Goal: Complete application form

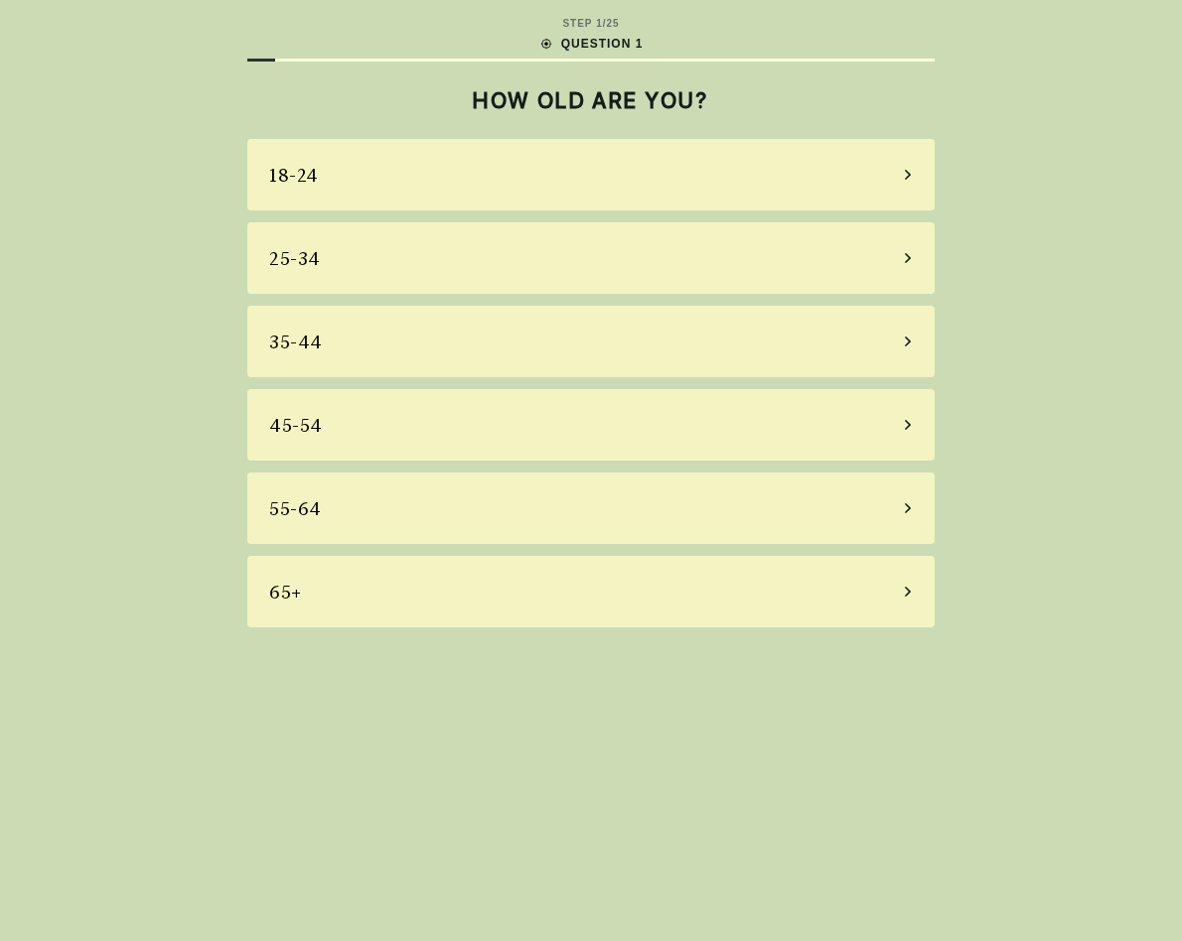
click at [742, 351] on div "35-44" at bounding box center [590, 342] width 687 height 72
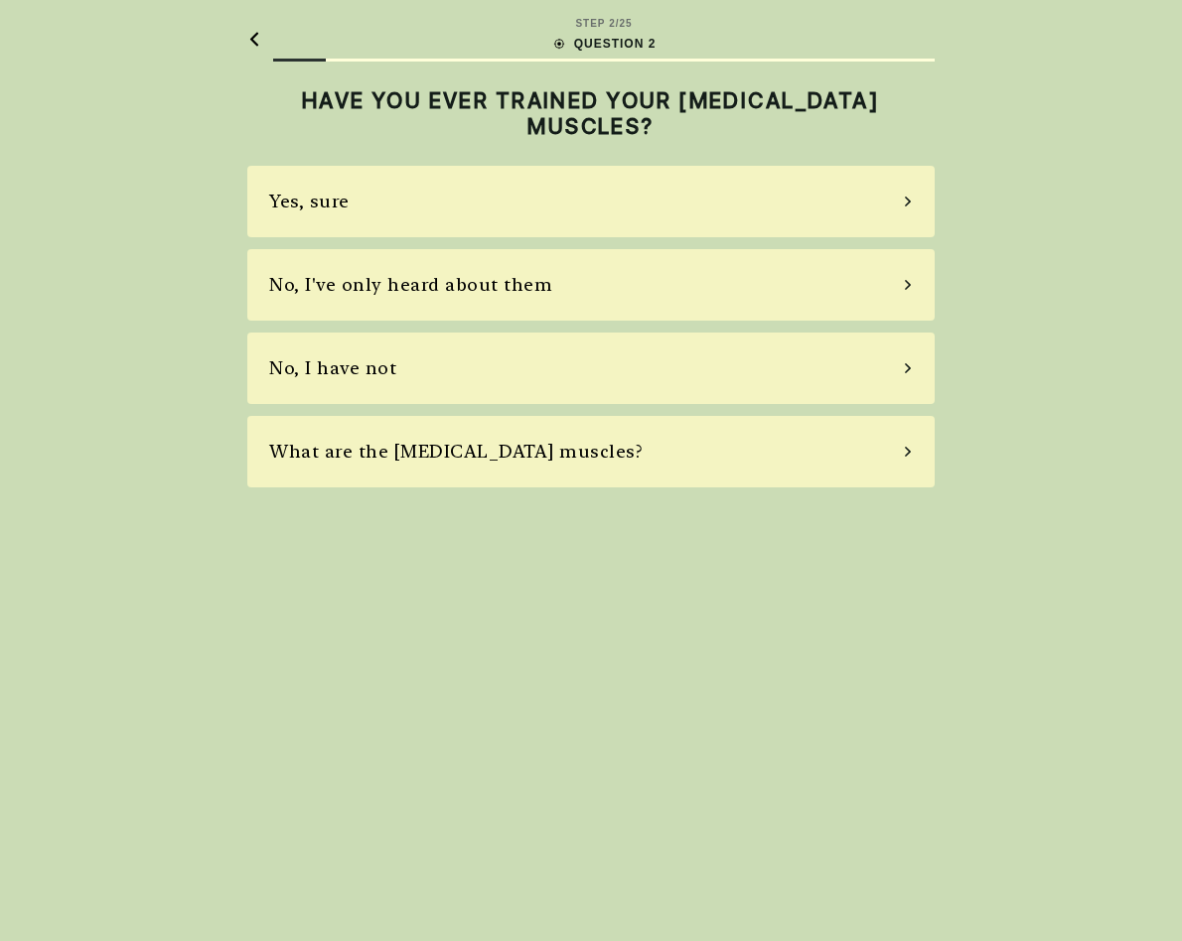
click at [730, 355] on div "No, I have not" at bounding box center [590, 369] width 687 height 72
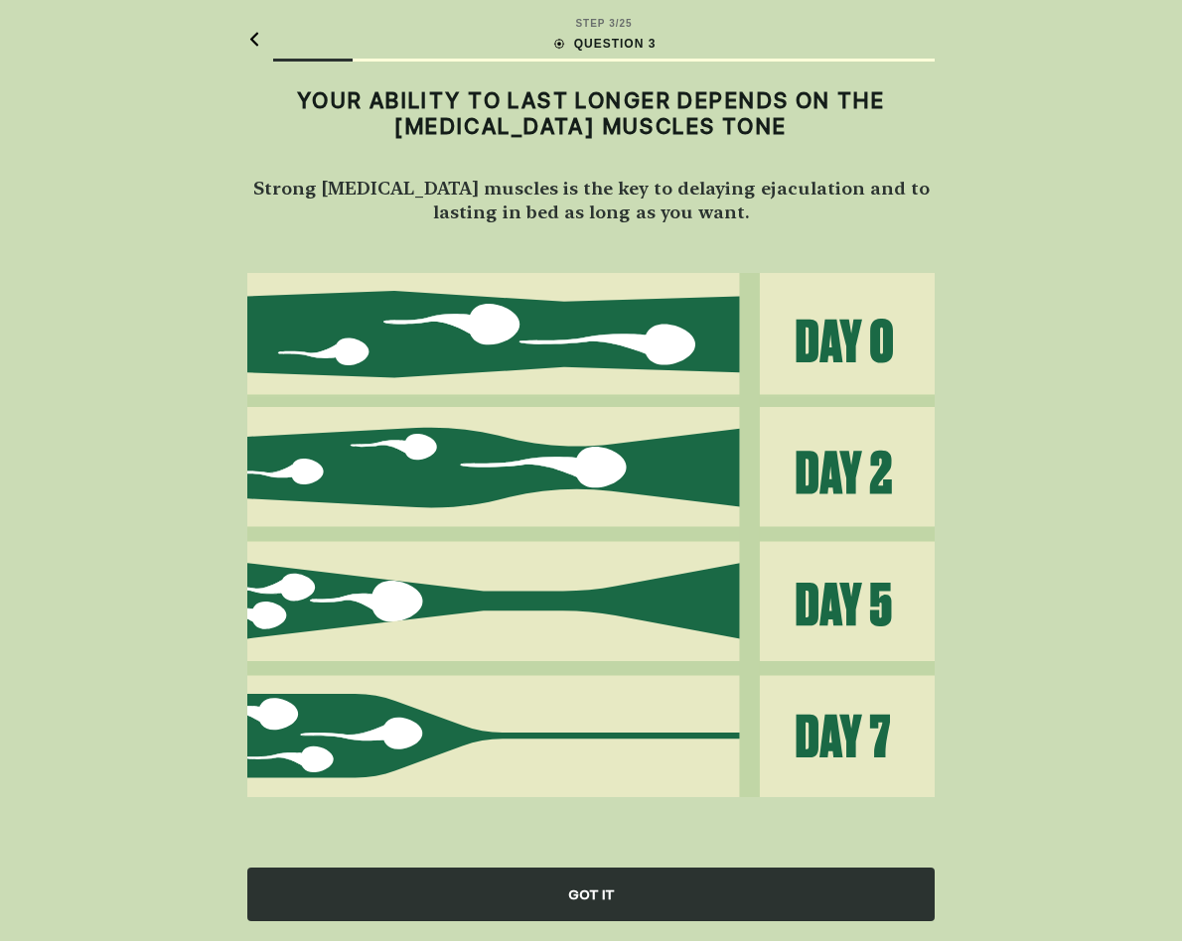
click at [598, 897] on div "GOT IT" at bounding box center [590, 895] width 687 height 54
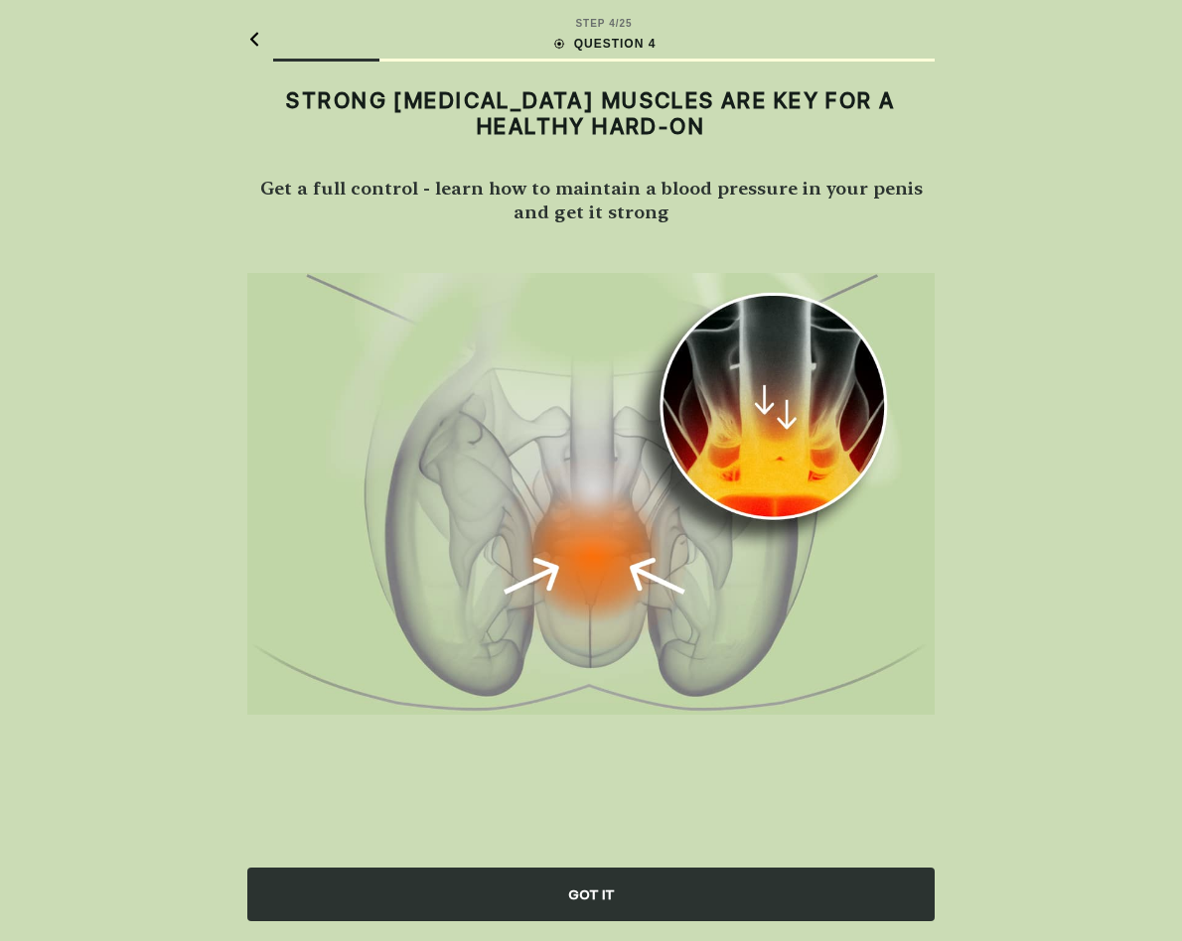
click at [601, 875] on div "GOT IT" at bounding box center [590, 895] width 687 height 54
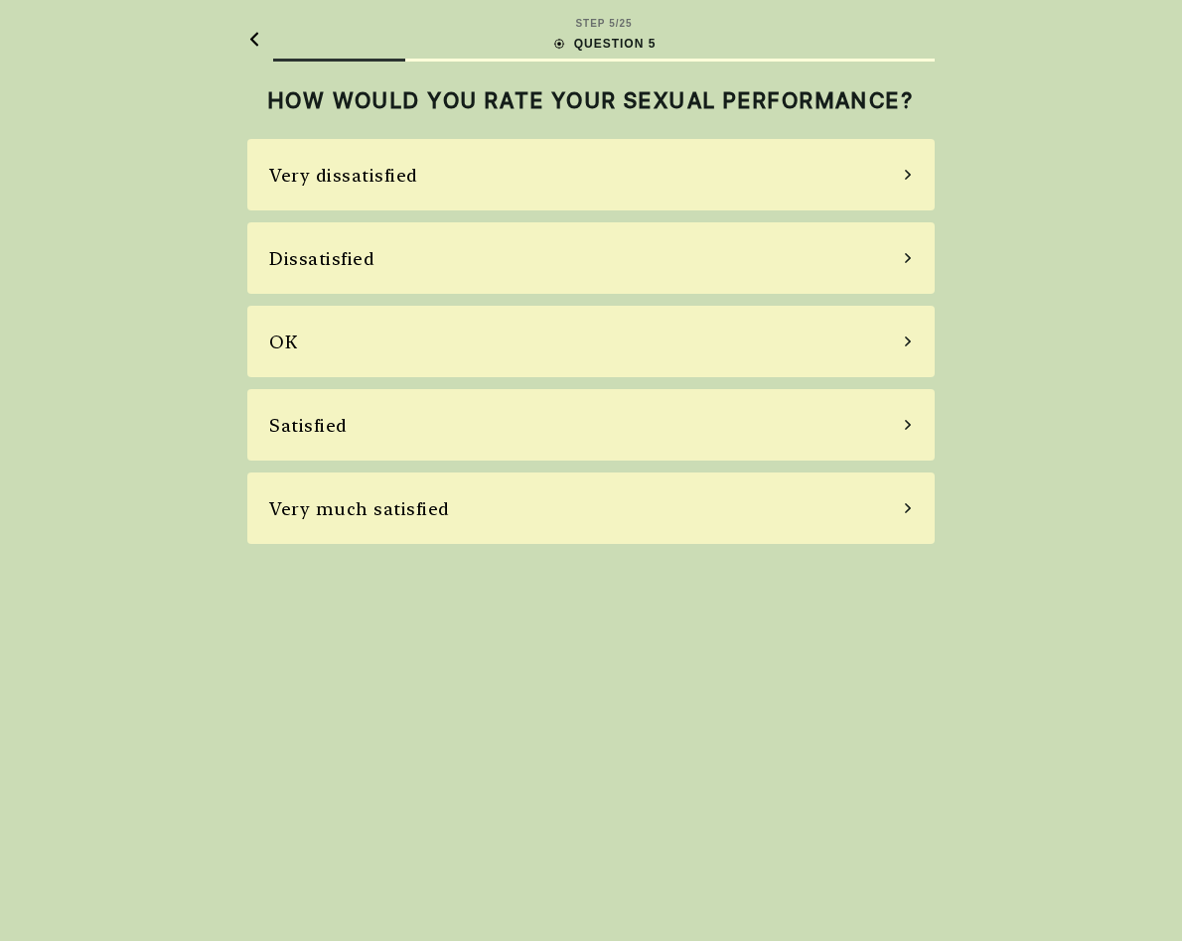
click at [468, 196] on div "Very dissatisfied" at bounding box center [590, 175] width 687 height 72
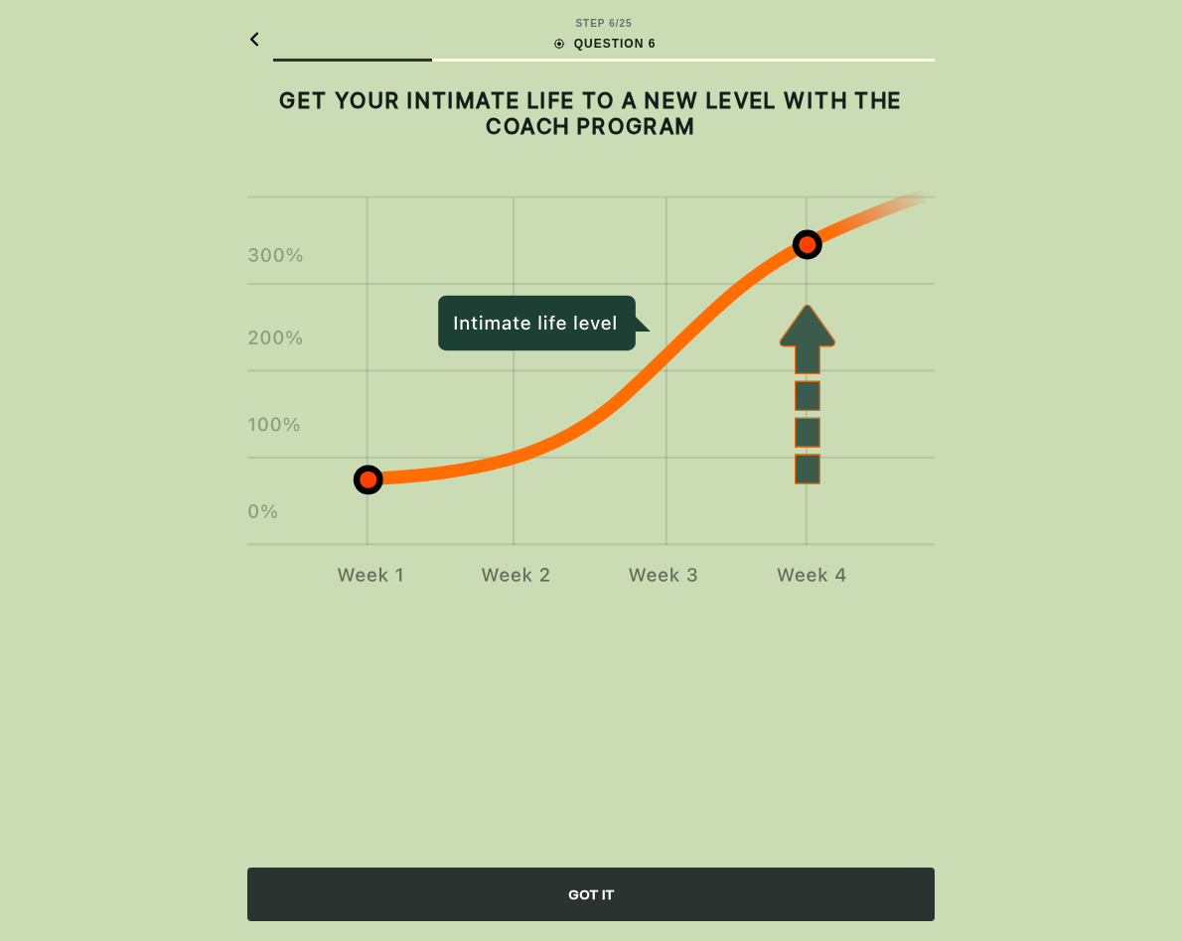
click at [644, 879] on div "GOT IT" at bounding box center [590, 895] width 687 height 54
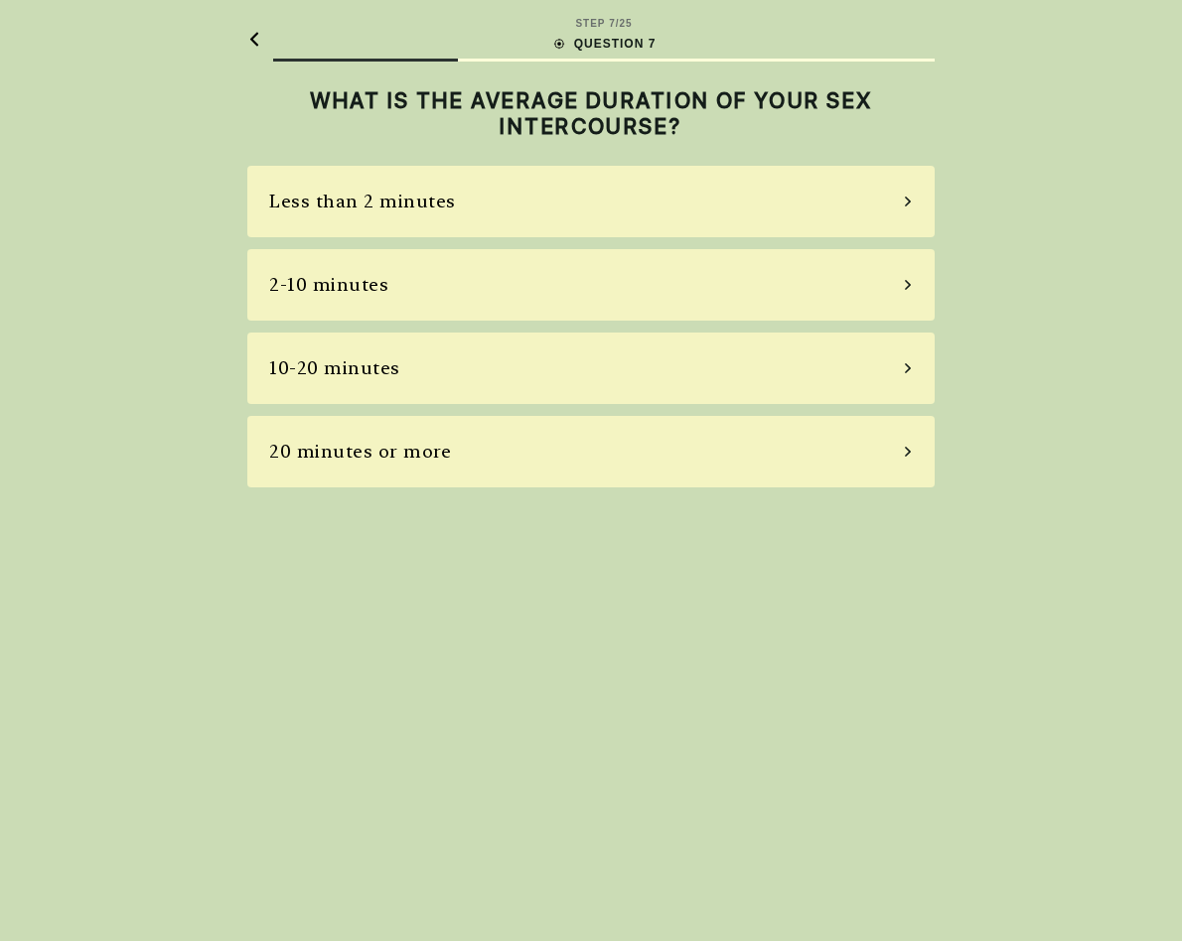
click at [470, 221] on div "Less than 2 minutes" at bounding box center [590, 202] width 687 height 72
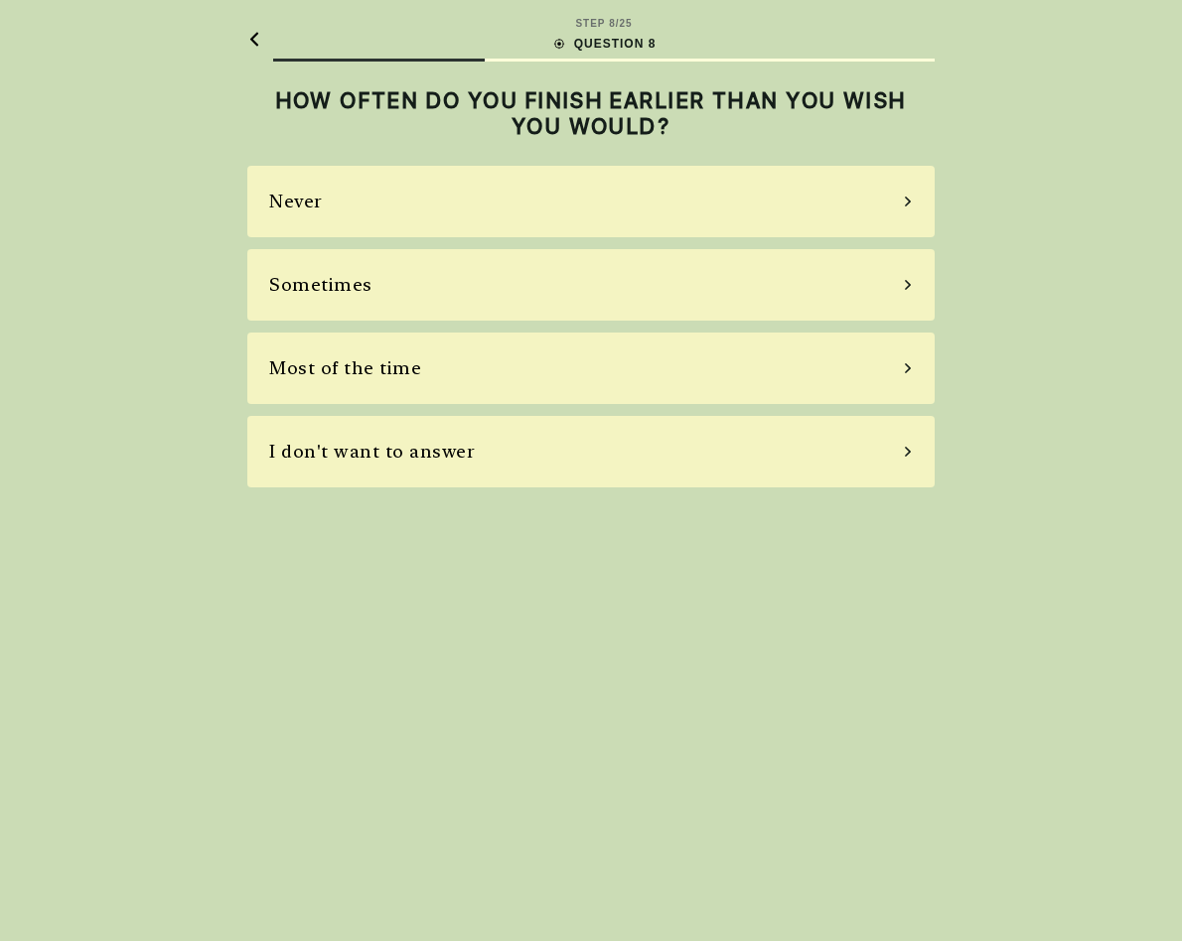
click at [605, 388] on div "Most of the time" at bounding box center [590, 369] width 687 height 72
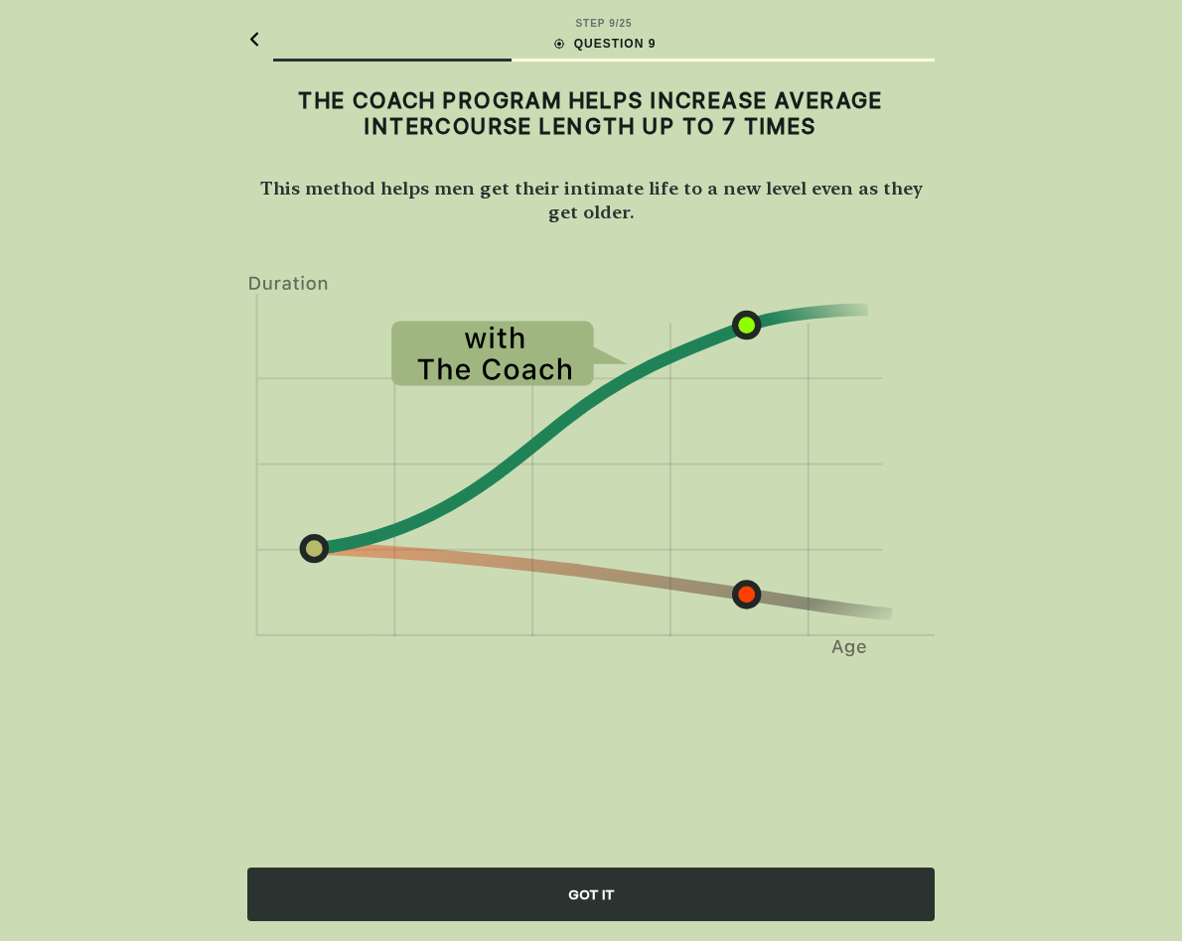
scroll to position [1, 0]
click at [674, 866] on div "GOT IT" at bounding box center [591, 881] width 1182 height 119
click at [675, 875] on div "GOT IT" at bounding box center [590, 895] width 687 height 54
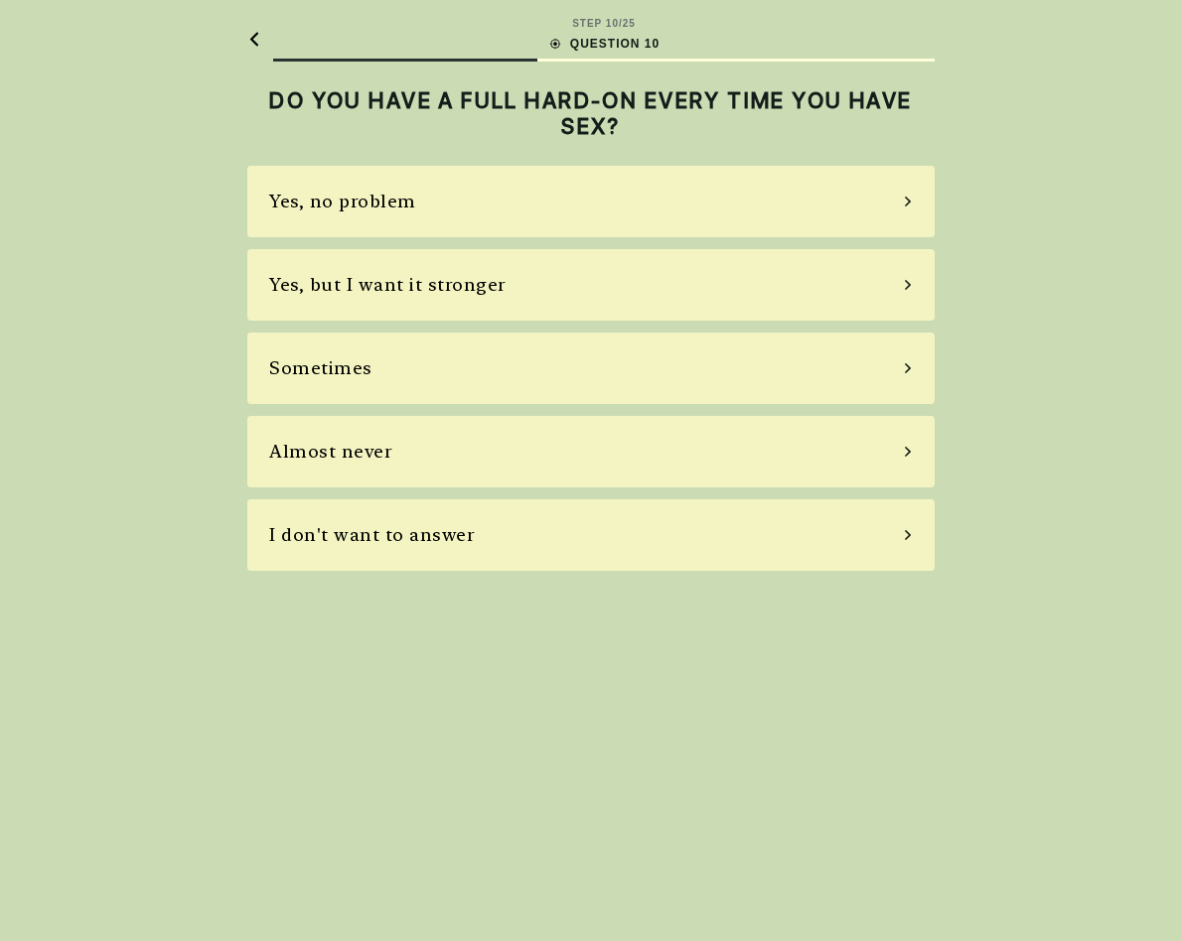
scroll to position [0, 0]
click at [534, 444] on div "Almost never" at bounding box center [590, 452] width 687 height 72
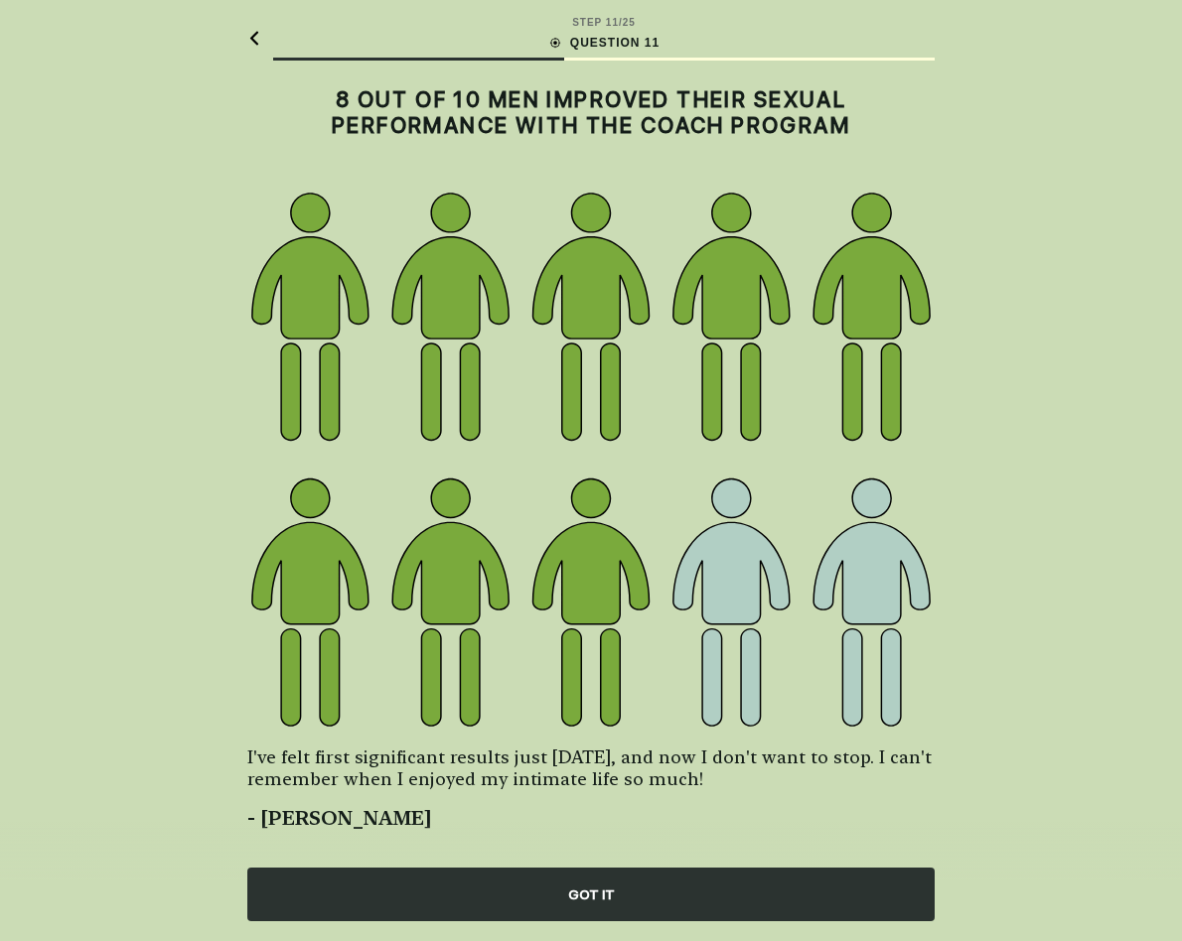
scroll to position [3, 0]
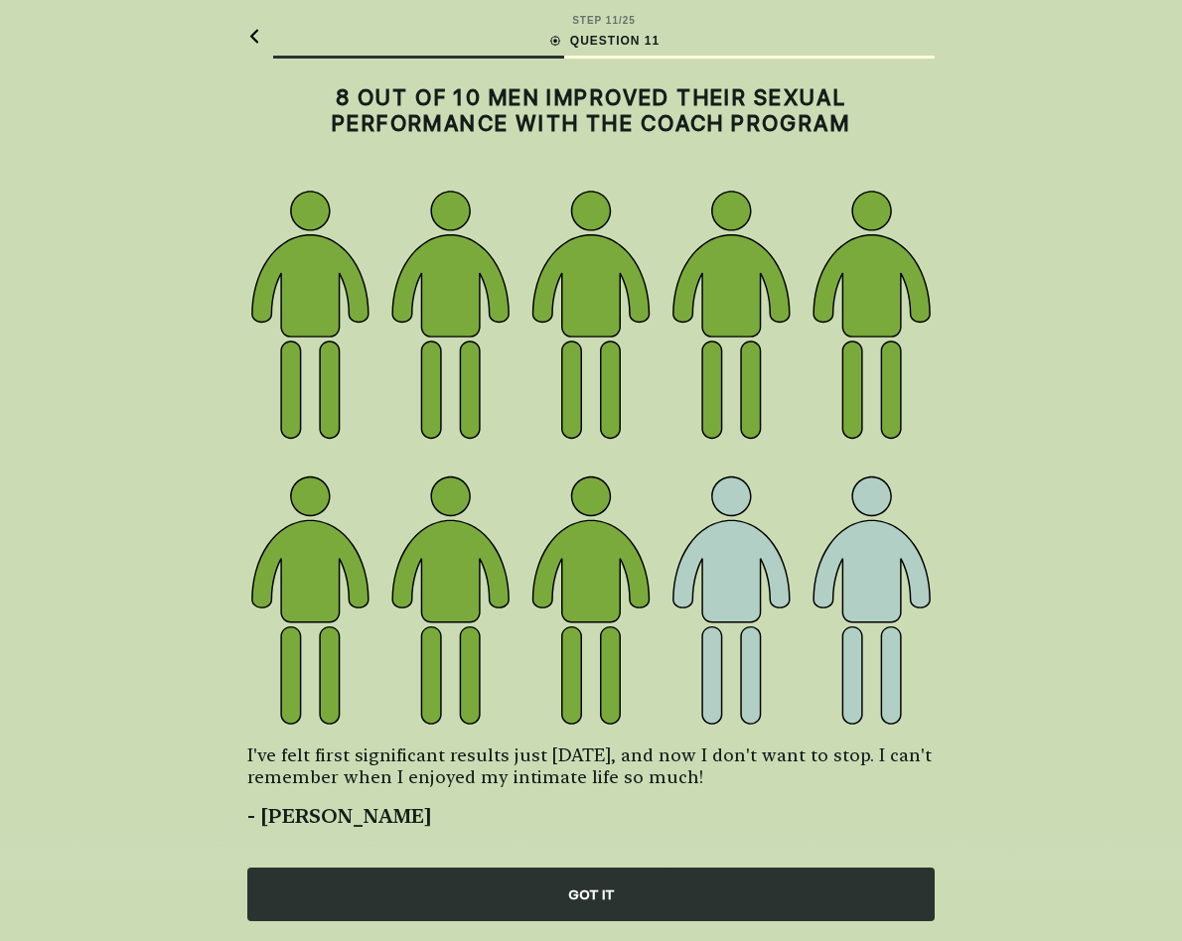
click at [665, 887] on div "GOT IT" at bounding box center [590, 895] width 687 height 54
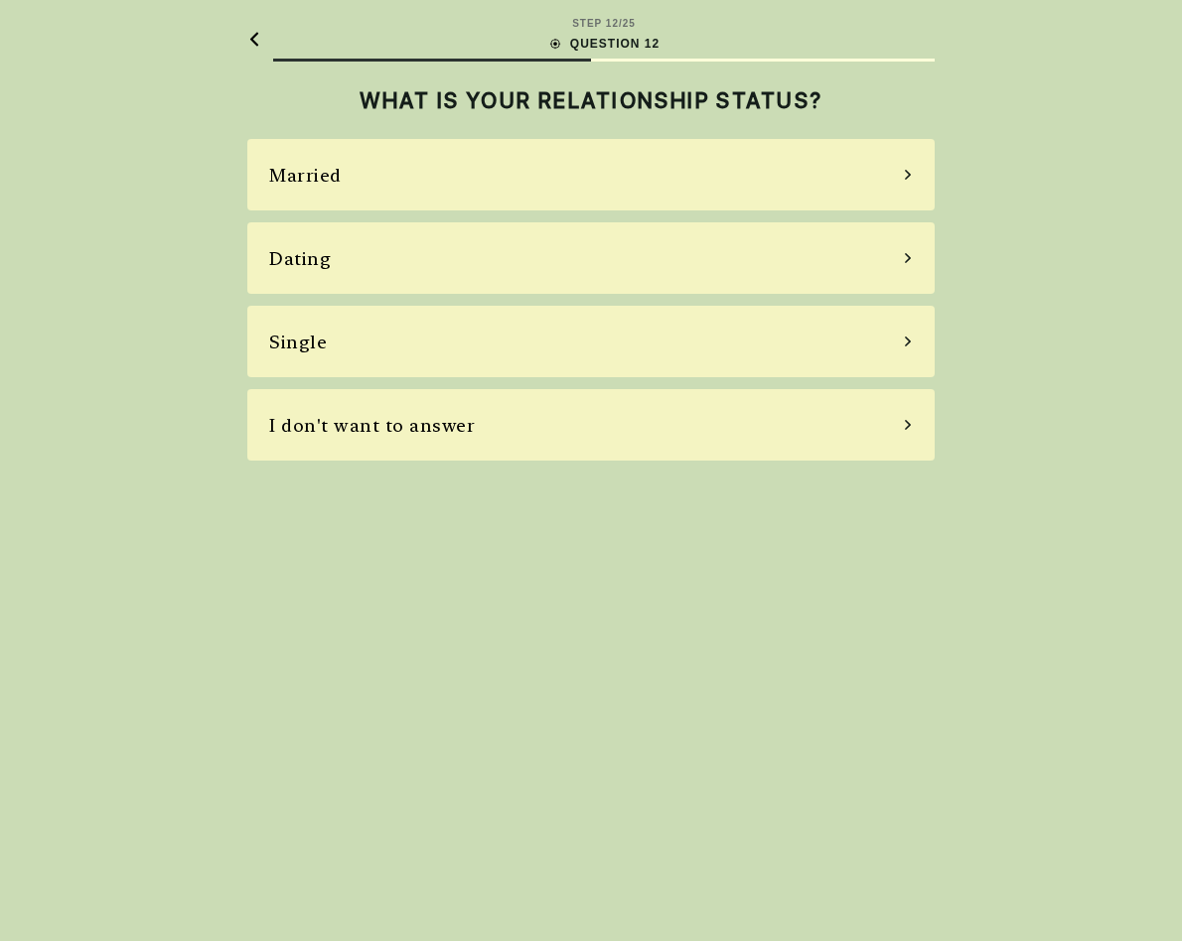
scroll to position [0, 0]
click at [595, 179] on div "Married" at bounding box center [590, 175] width 687 height 72
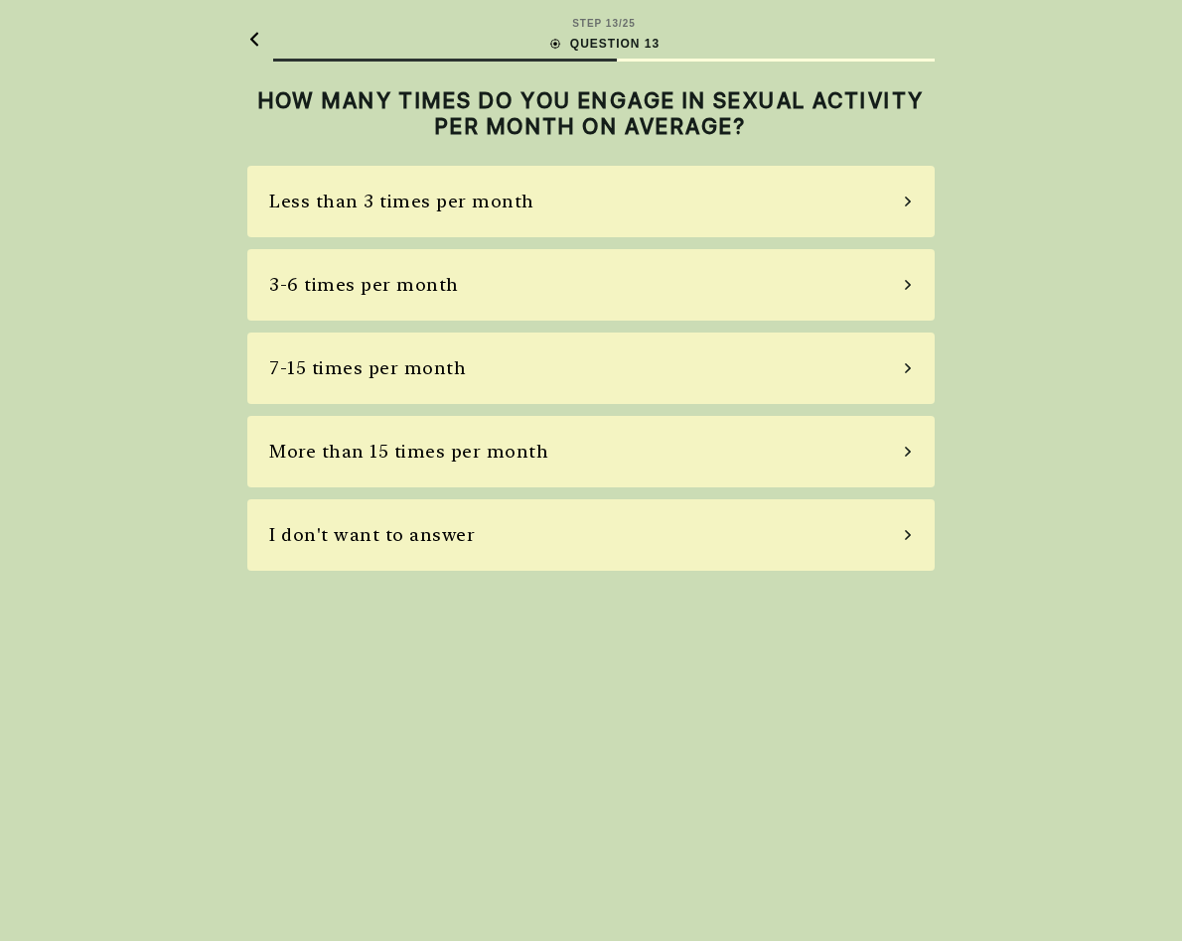
click at [592, 284] on div "3-6 times per month" at bounding box center [590, 285] width 687 height 72
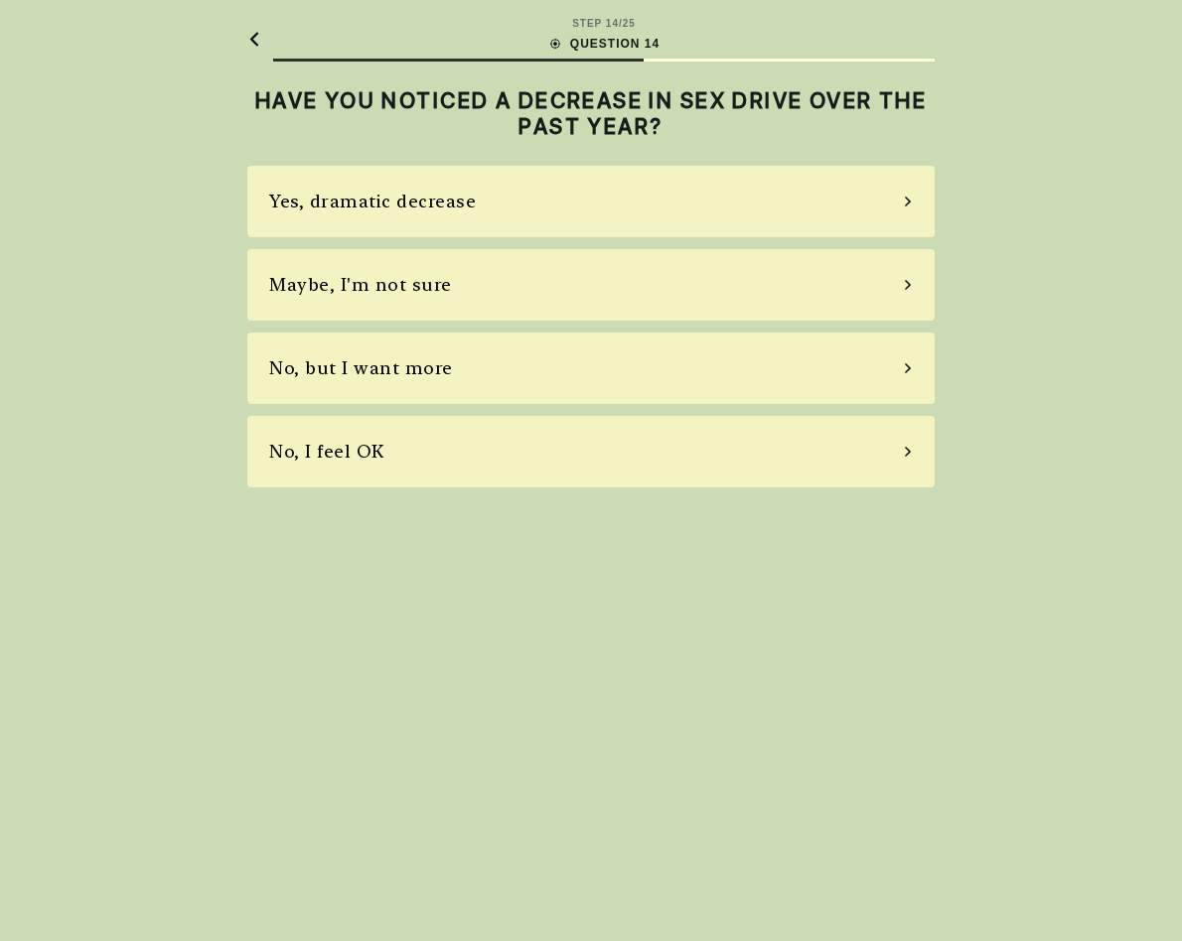
click at [592, 284] on div "Maybe, I'm not sure" at bounding box center [590, 285] width 687 height 72
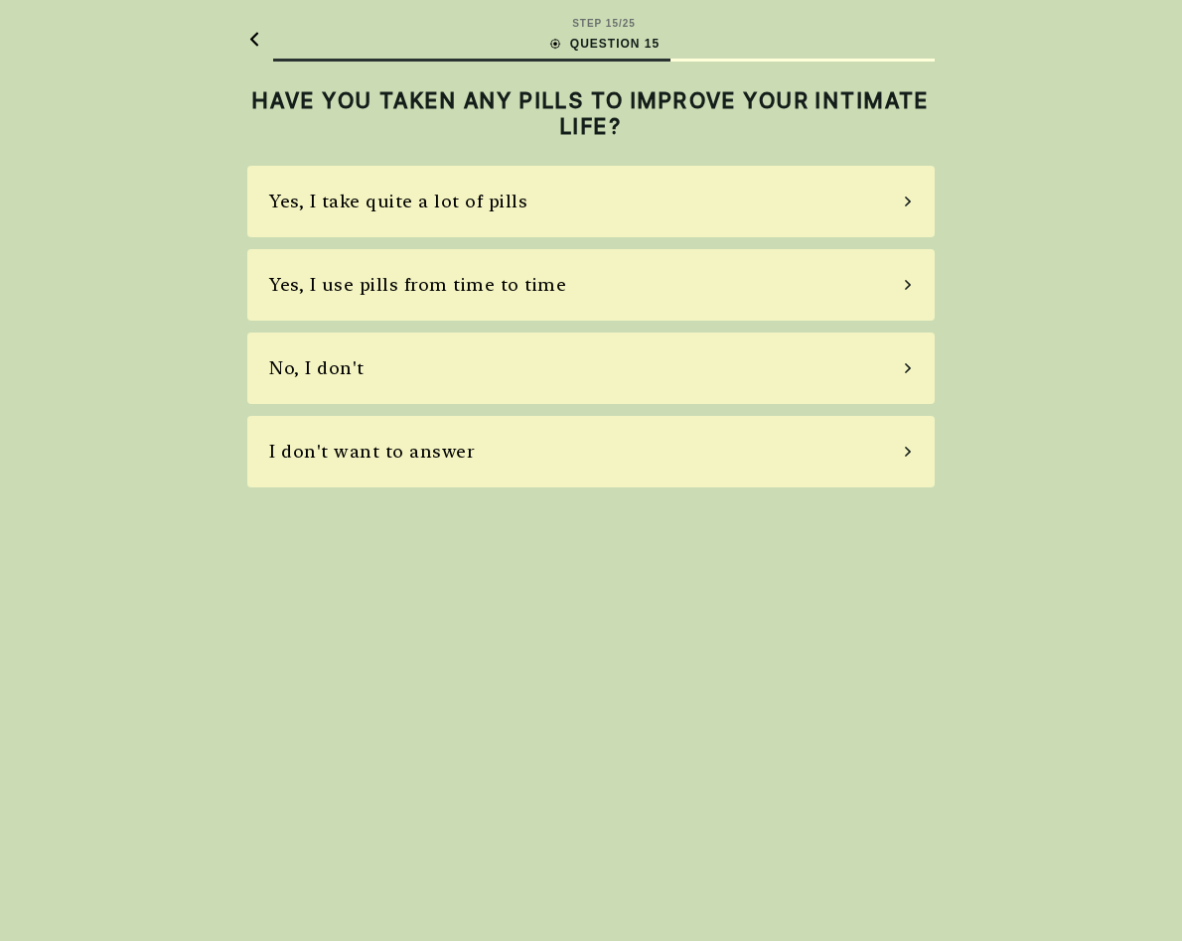
click at [562, 388] on div "No, I don't" at bounding box center [590, 369] width 687 height 72
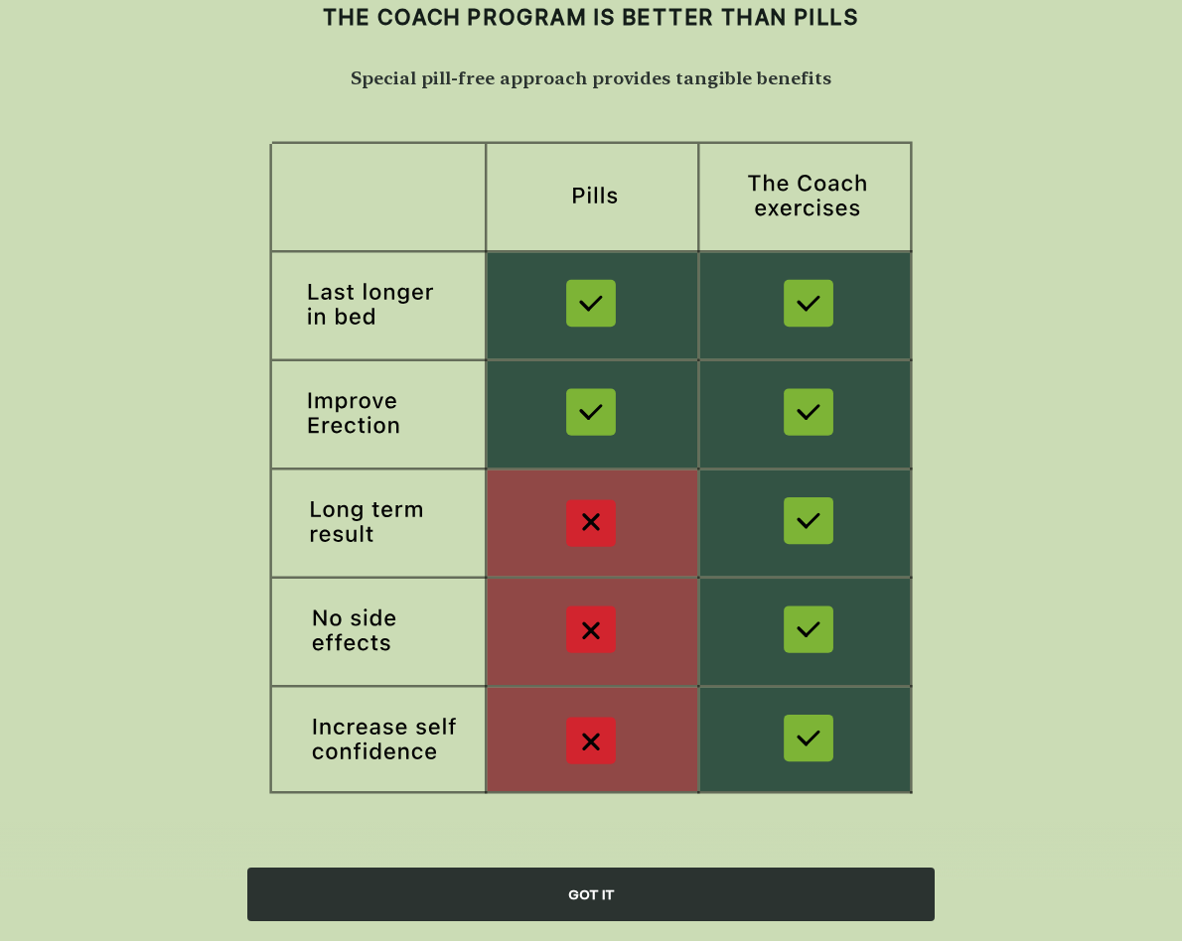
scroll to position [83, 0]
click at [665, 890] on div "GOT IT" at bounding box center [590, 895] width 687 height 54
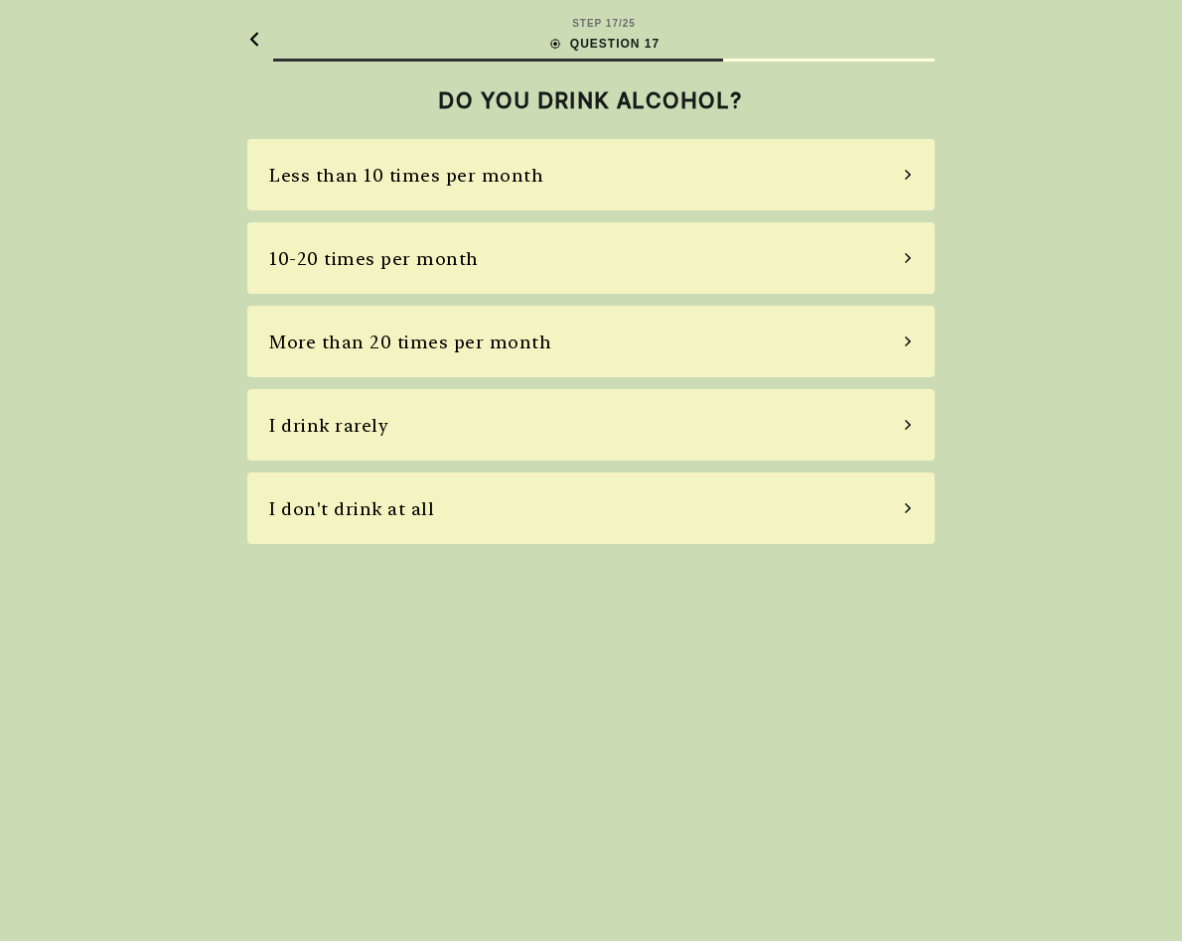
click at [651, 335] on div "More than 20 times per month" at bounding box center [590, 342] width 687 height 72
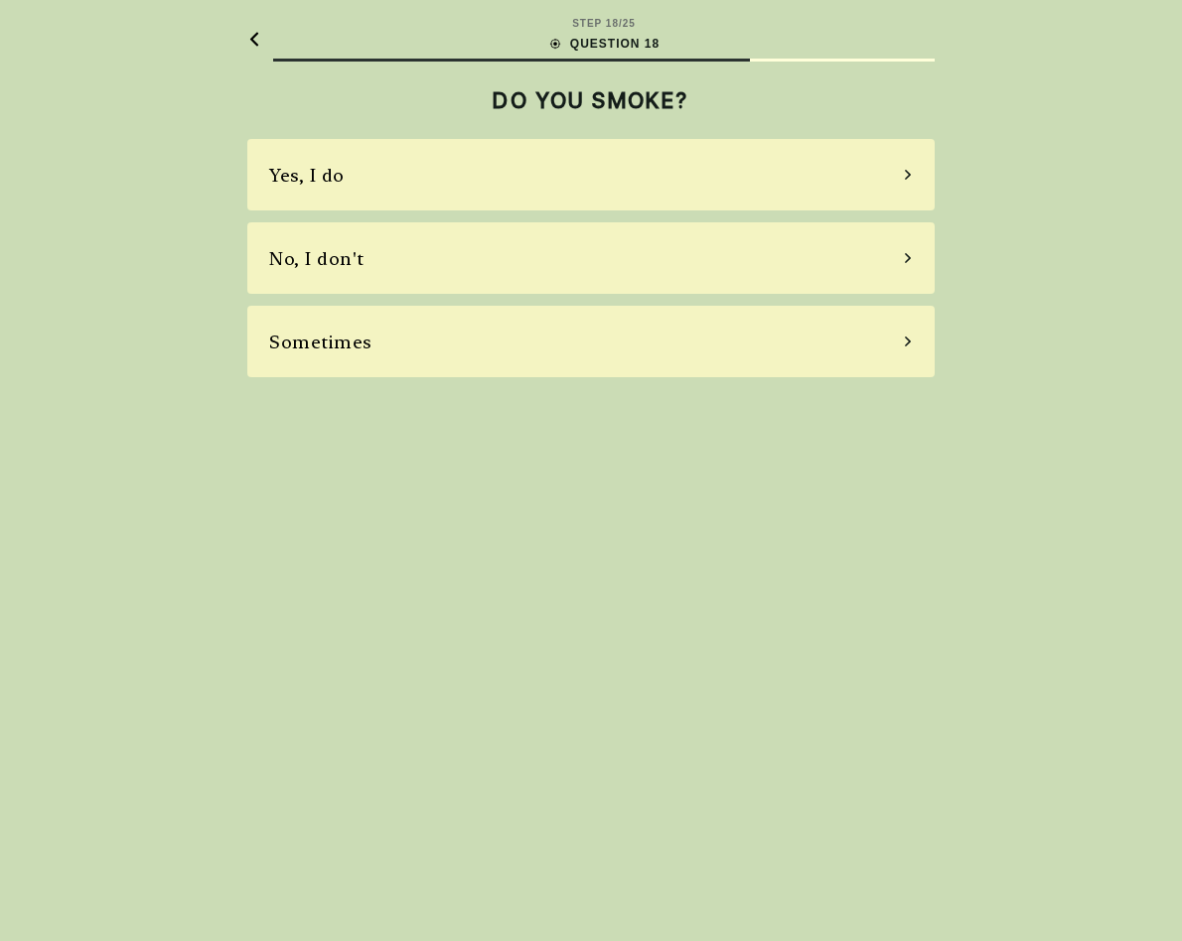
click at [645, 271] on div "No, I don't" at bounding box center [590, 258] width 687 height 72
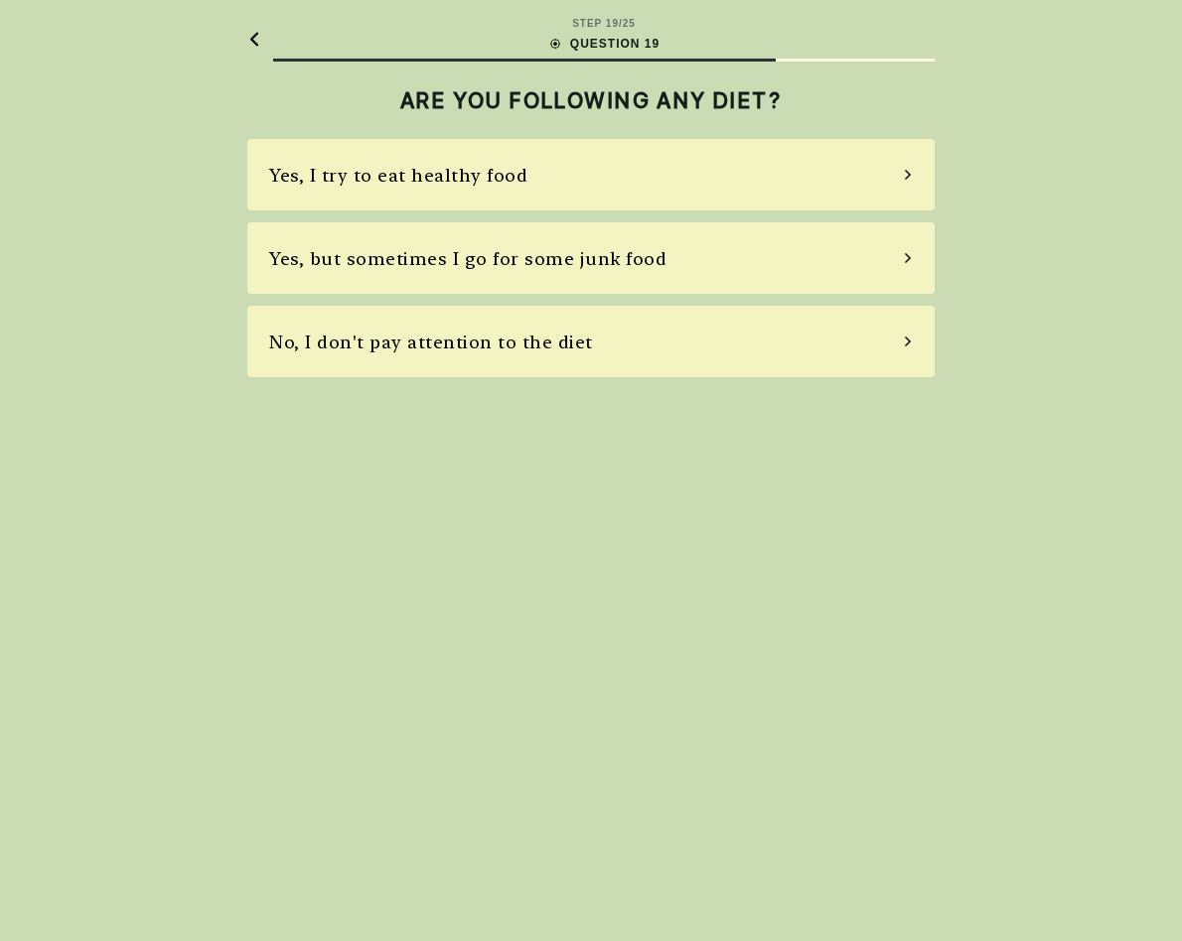
click at [613, 165] on div "Yes, I try to eat healthy food" at bounding box center [590, 175] width 687 height 72
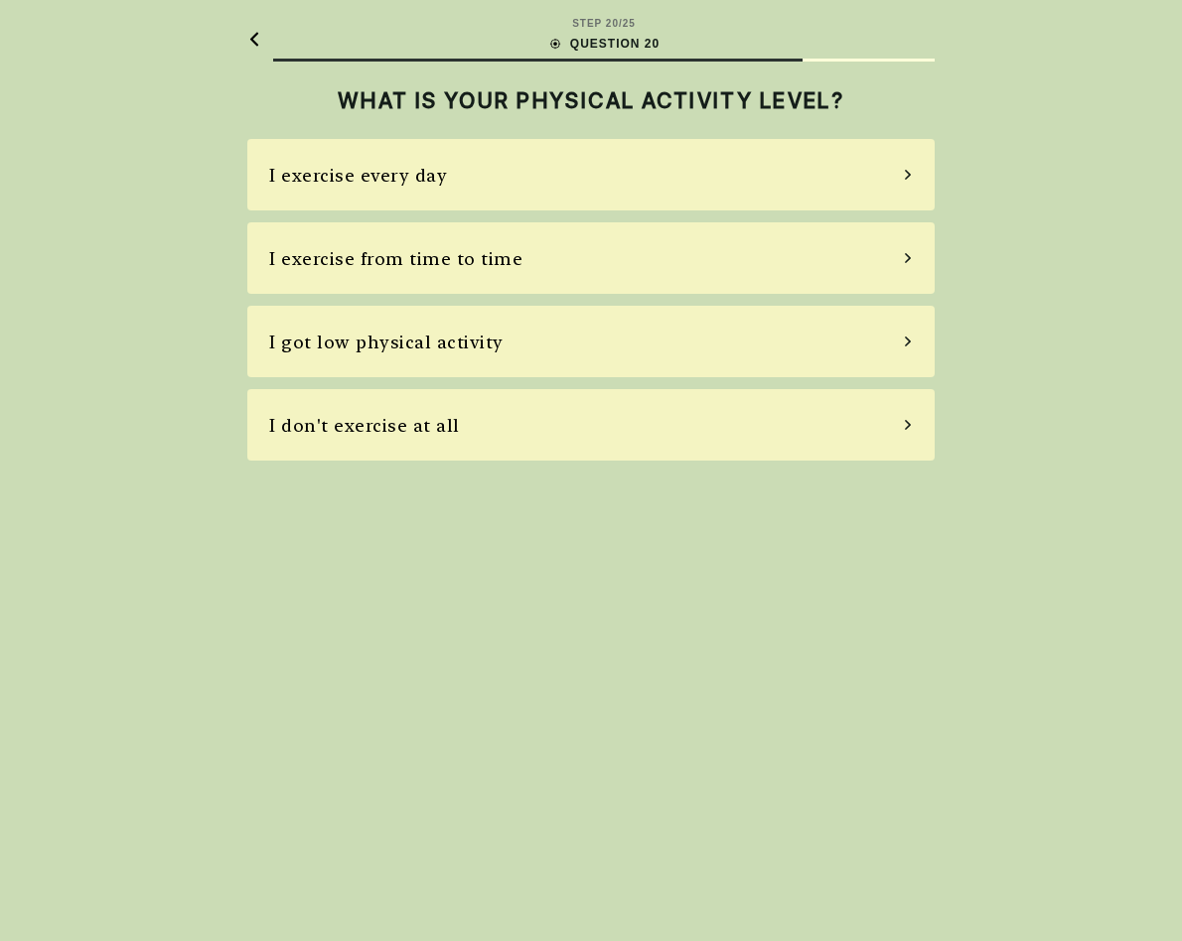
click at [613, 165] on div "I exercise every day" at bounding box center [590, 175] width 687 height 72
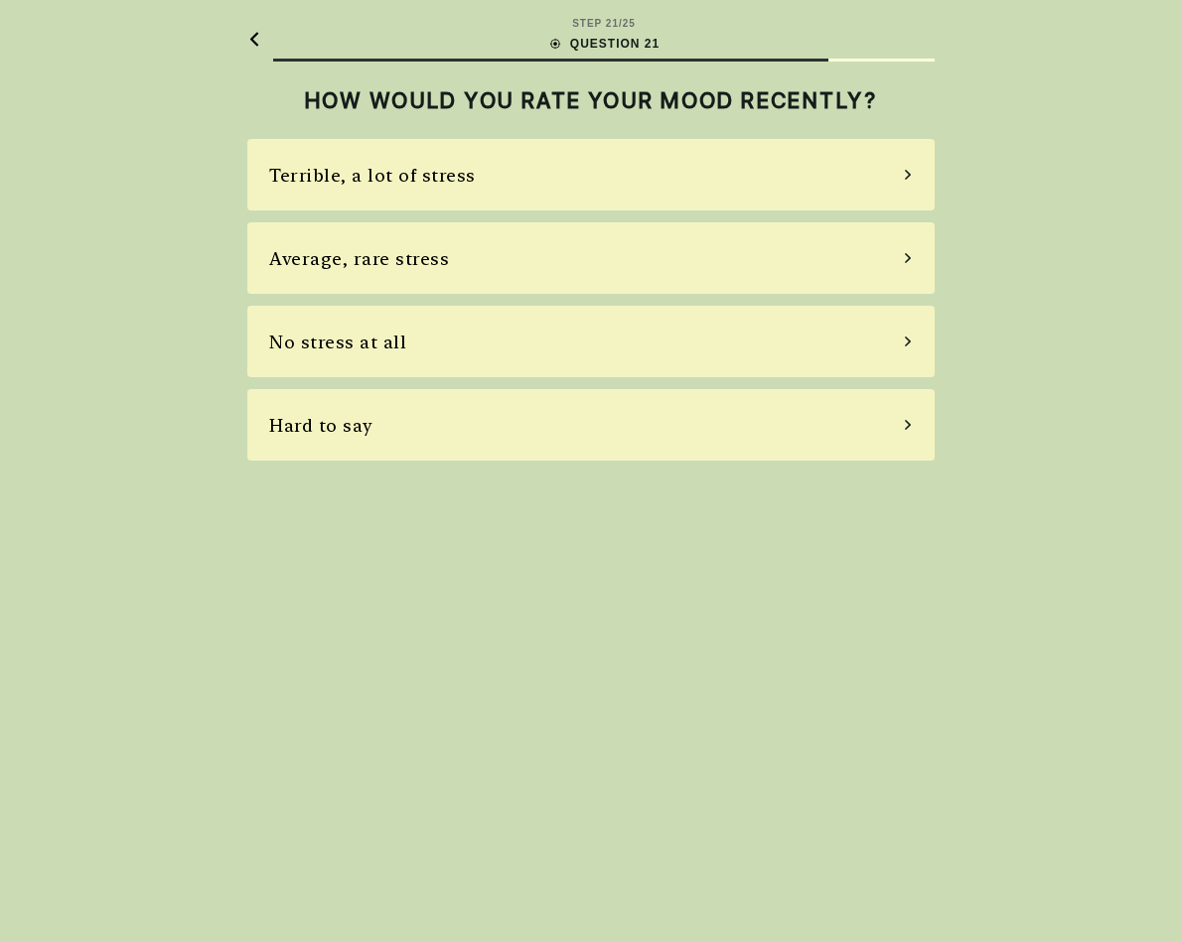
click at [613, 165] on div "Terrible, a lot of stress" at bounding box center [590, 175] width 687 height 72
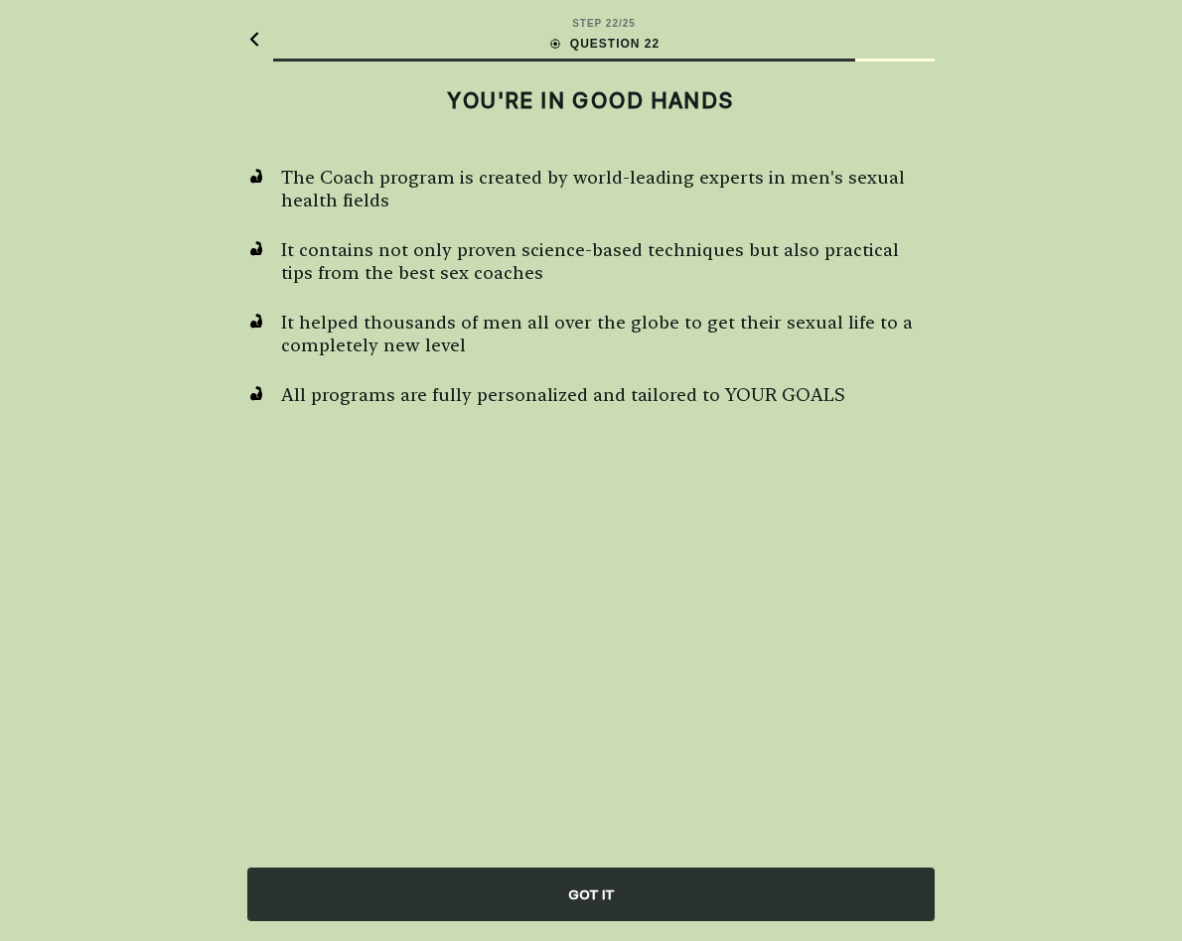
click at [578, 897] on div "GOT IT" at bounding box center [590, 895] width 687 height 54
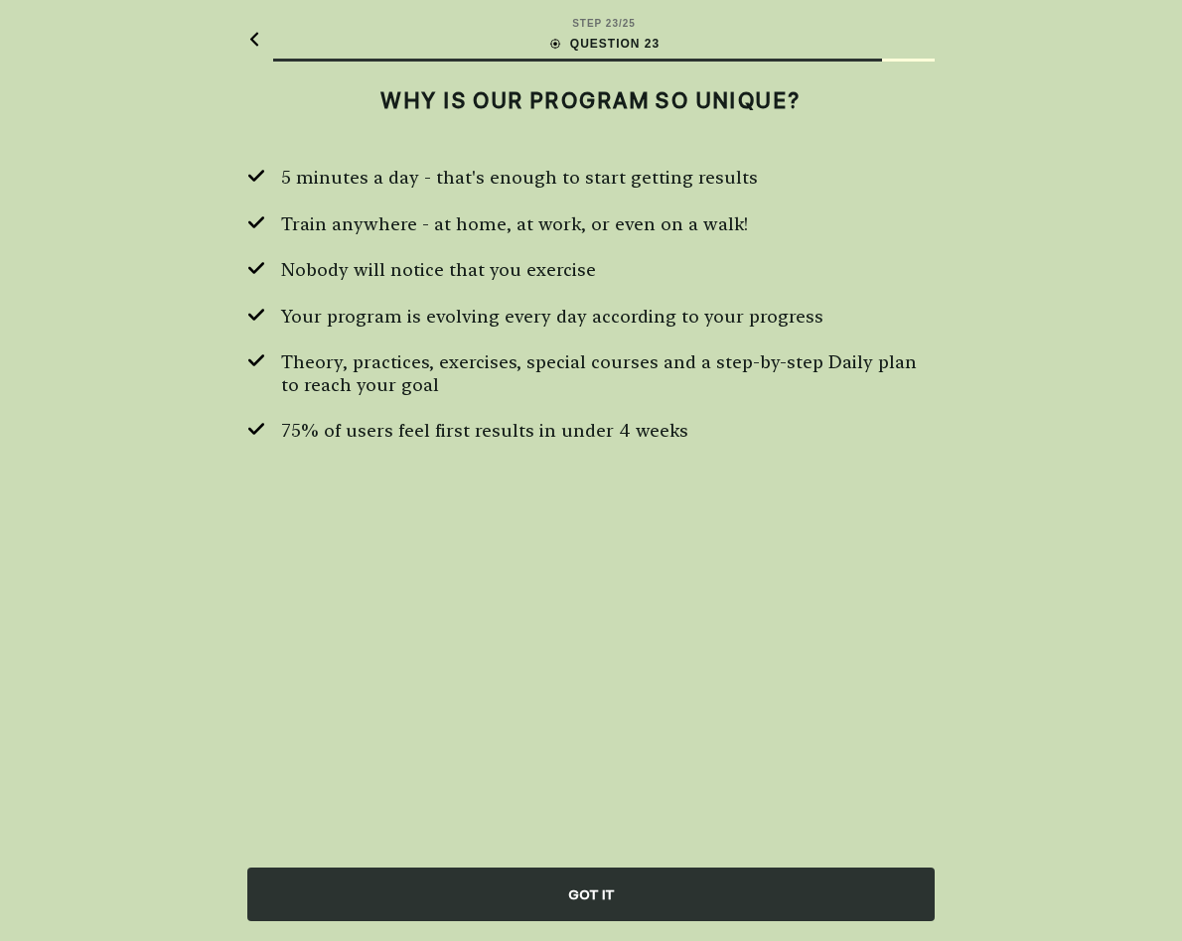
click at [571, 890] on div "GOT IT" at bounding box center [590, 895] width 687 height 54
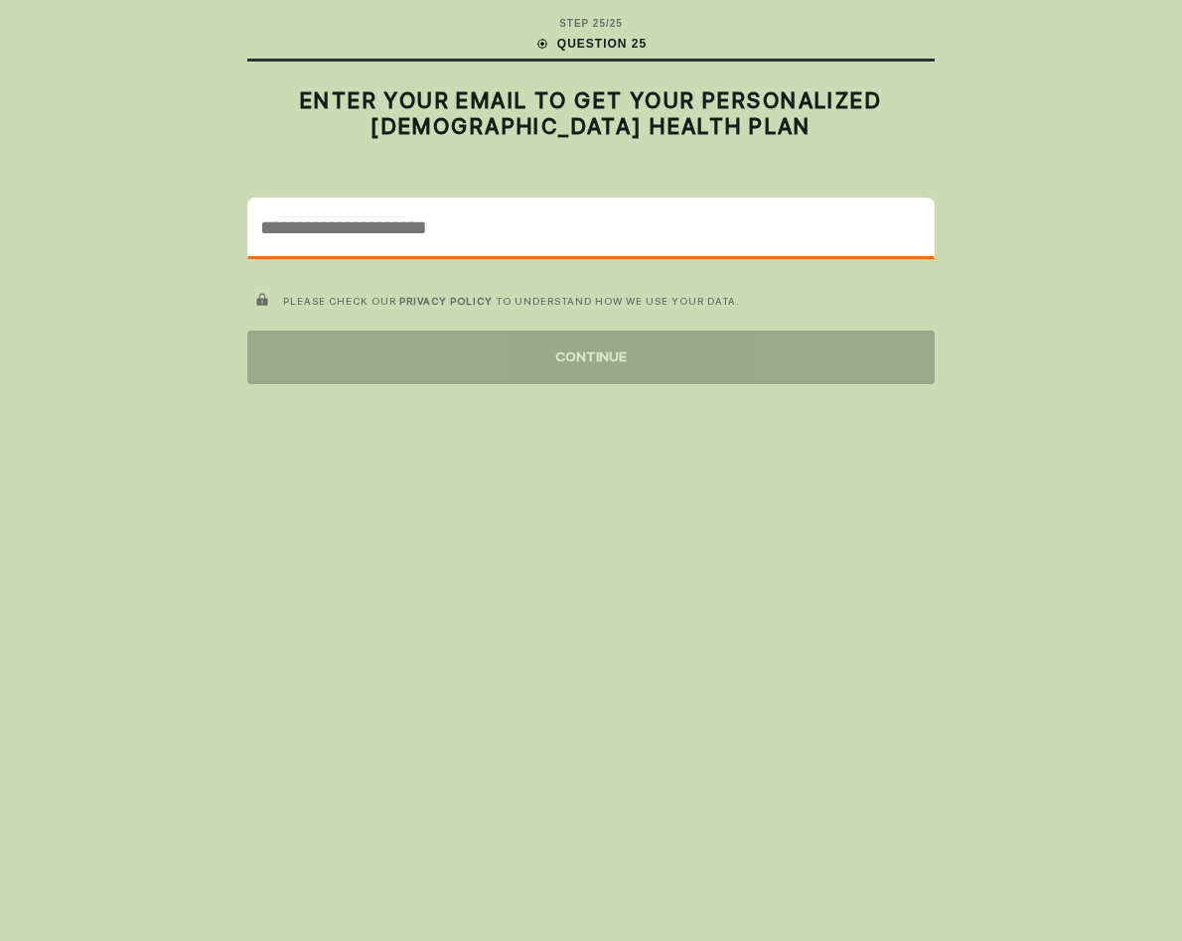
click at [604, 204] on input "email" at bounding box center [590, 228] width 685 height 58
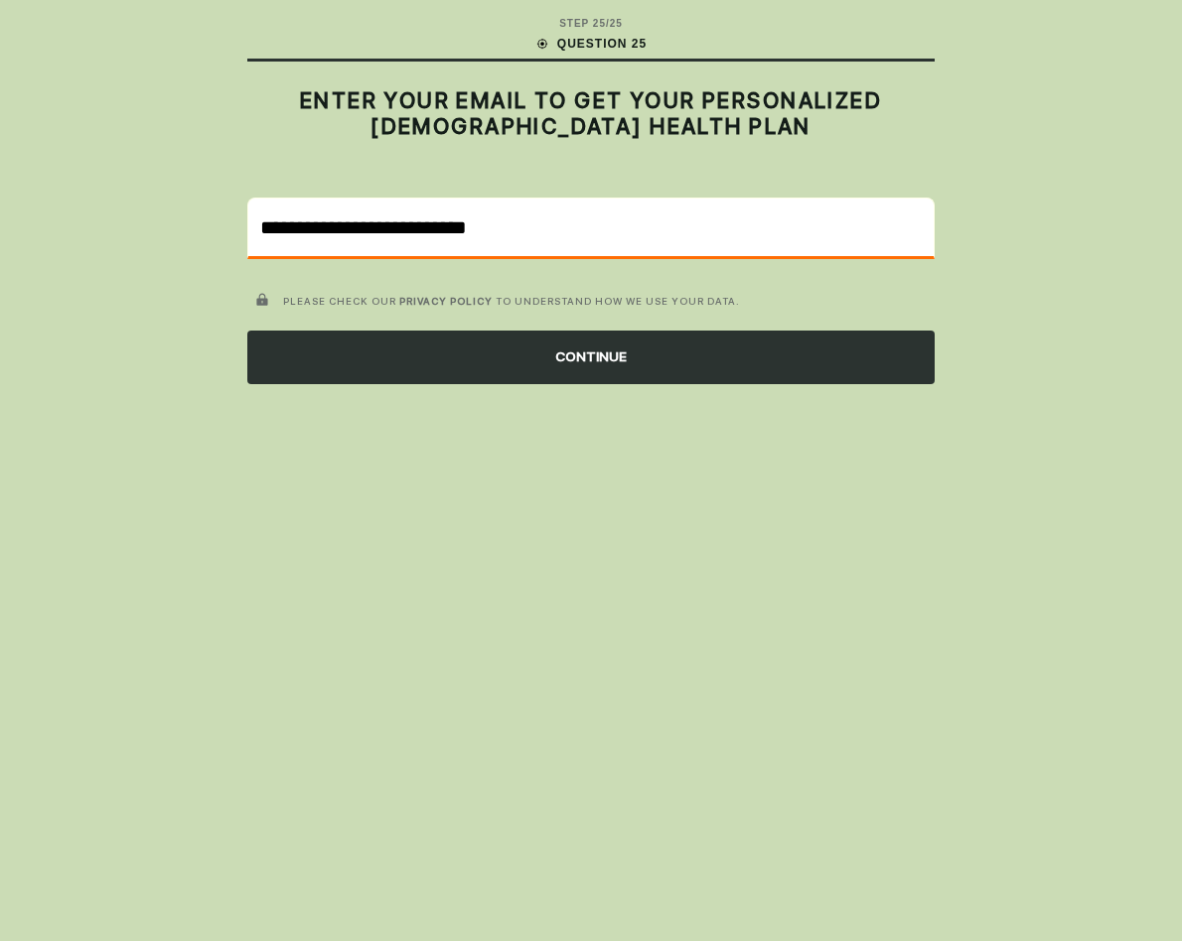
type input "**********"
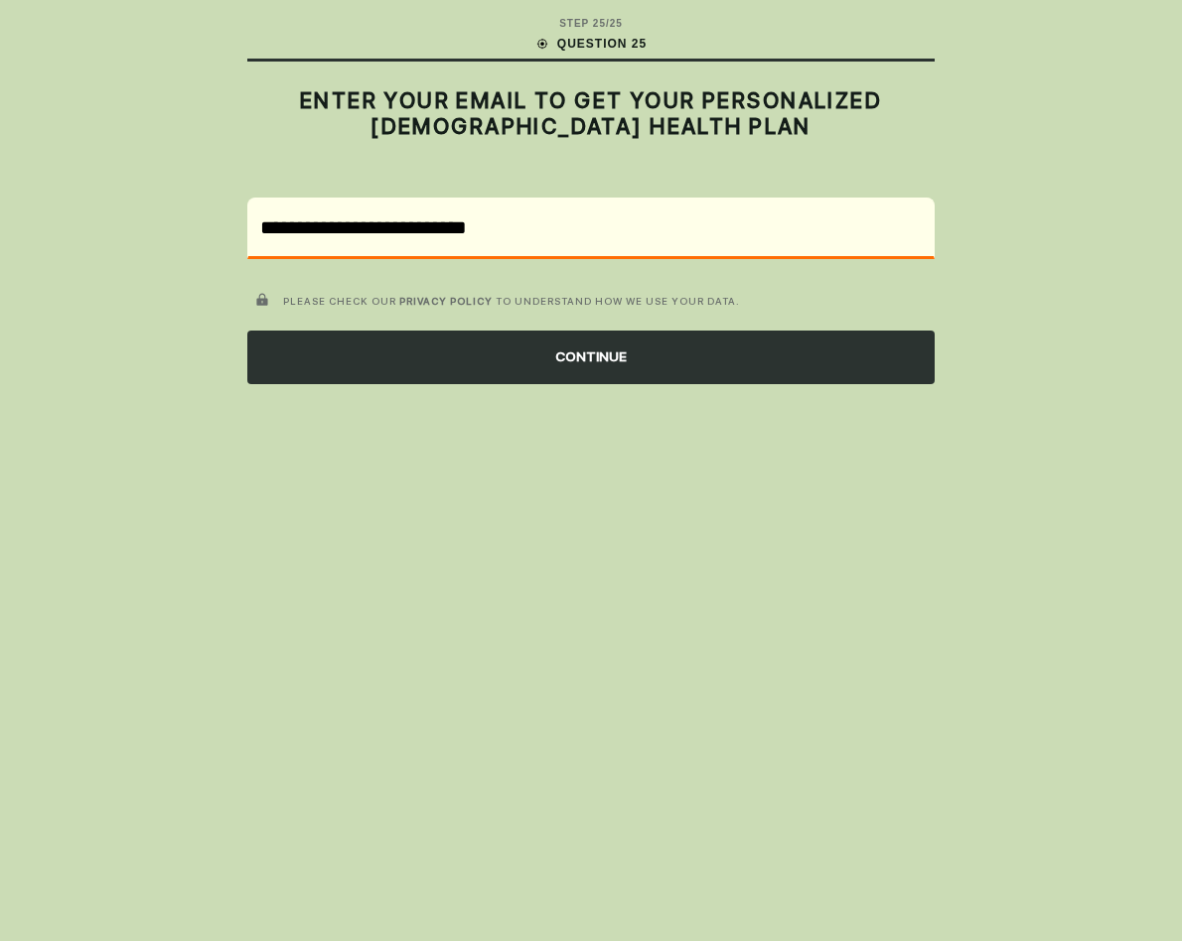
click at [680, 347] on div "CONTINUE" at bounding box center [590, 358] width 687 height 54
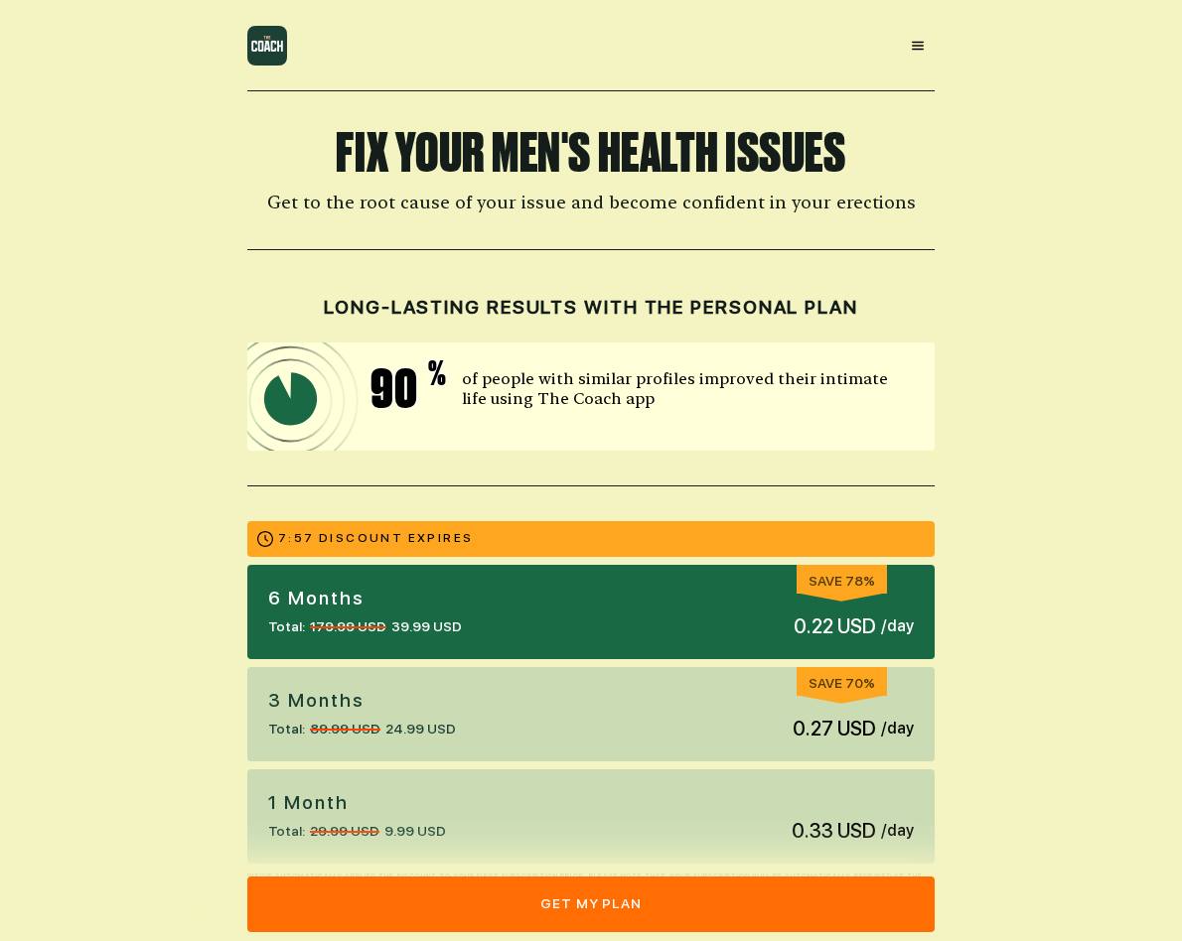
click at [264, 48] on img at bounding box center [267, 46] width 40 height 40
click at [915, 42] on icon at bounding box center [918, 46] width 16 height 16
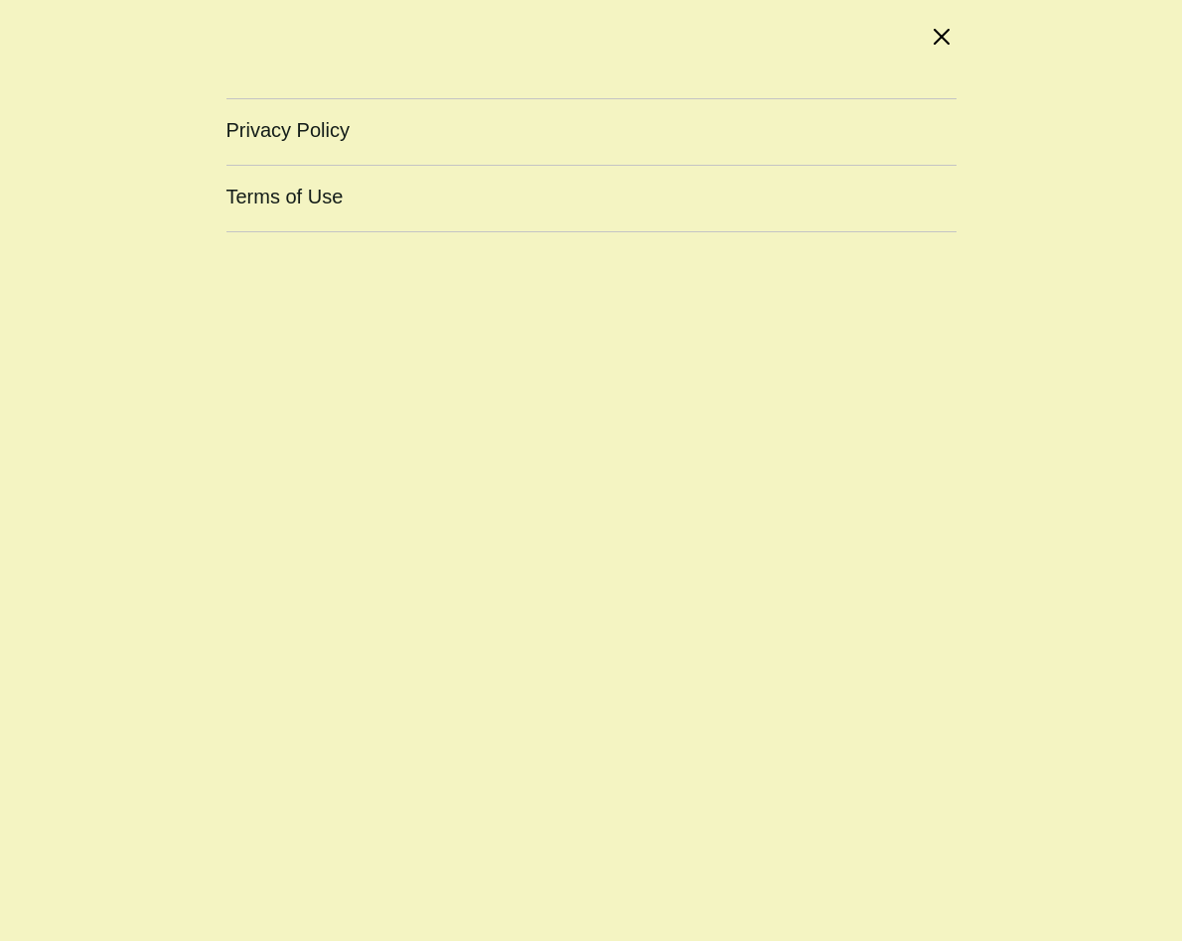
click at [952, 33] on div at bounding box center [942, 37] width 26 height 26
